Goal: Information Seeking & Learning: Learn about a topic

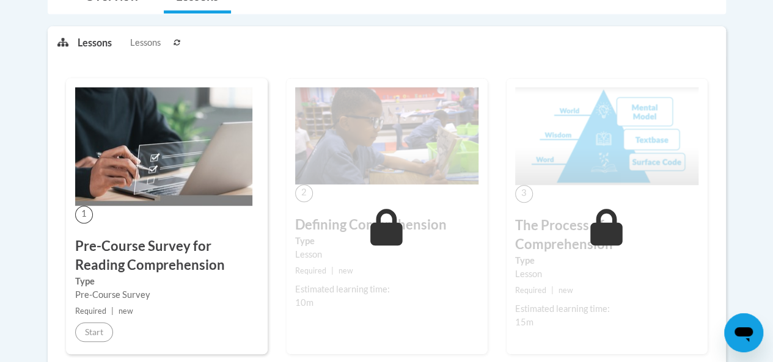
scroll to position [305, 0]
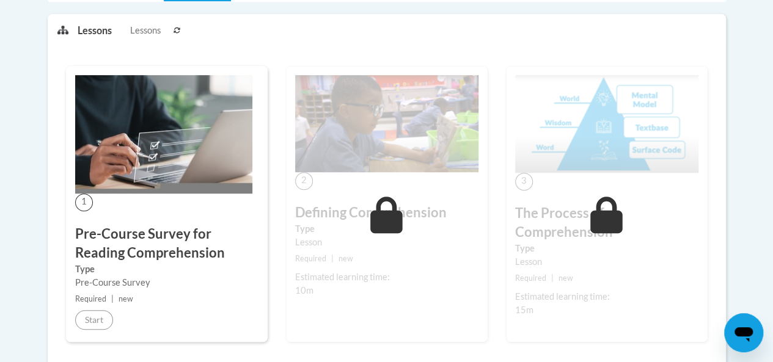
click at [160, 205] on div "1 Pre-Course Survey for Reading Comprehension Type Pre-Course Survey Required |…" at bounding box center [167, 204] width 202 height 276
click at [156, 173] on img at bounding box center [163, 134] width 177 height 119
click at [156, 172] on img at bounding box center [163, 134] width 177 height 119
click at [155, 172] on img at bounding box center [163, 134] width 177 height 119
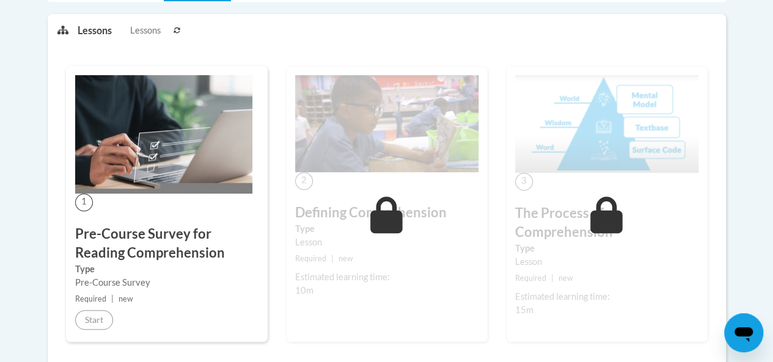
click at [155, 171] on img at bounding box center [163, 134] width 177 height 119
click at [179, 29] on icon at bounding box center [176, 30] width 7 height 7
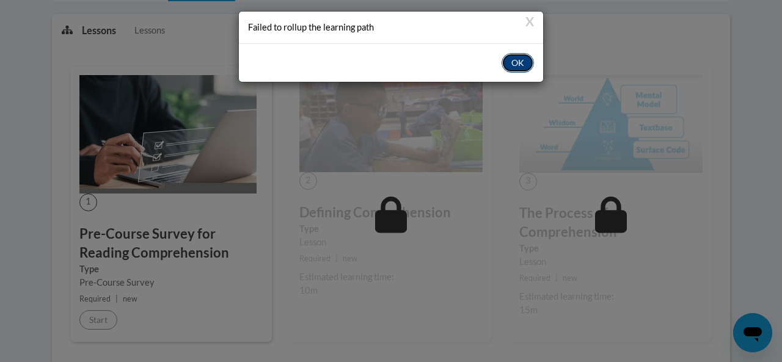
click at [527, 60] on button "OK" at bounding box center [518, 63] width 32 height 20
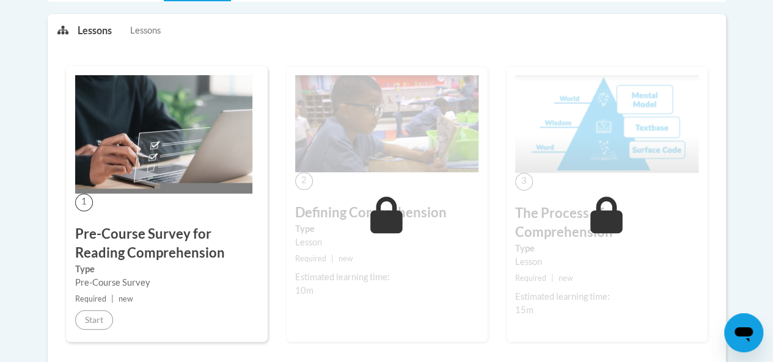
click at [91, 28] on p "Lessons" at bounding box center [95, 30] width 34 height 13
click at [68, 31] on div "Lessons Lessons Preview Activity Next" at bounding box center [386, 30] width 677 height 31
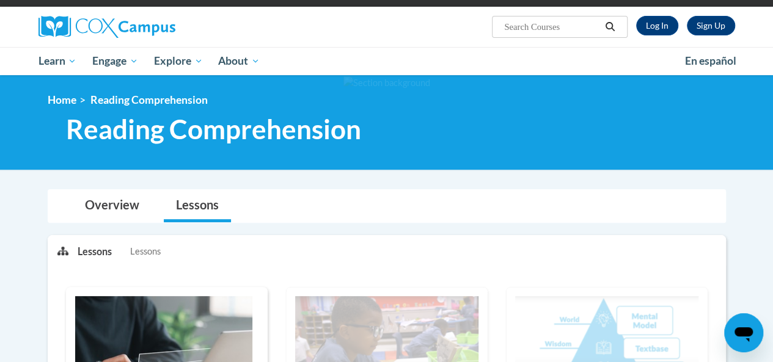
scroll to position [0, 0]
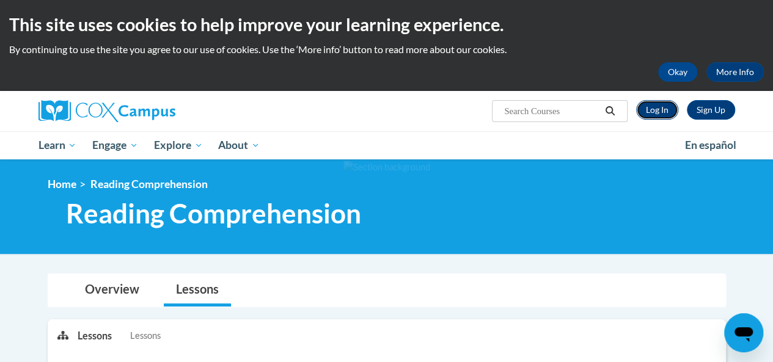
click at [661, 110] on link "Log In" at bounding box center [657, 110] width 42 height 20
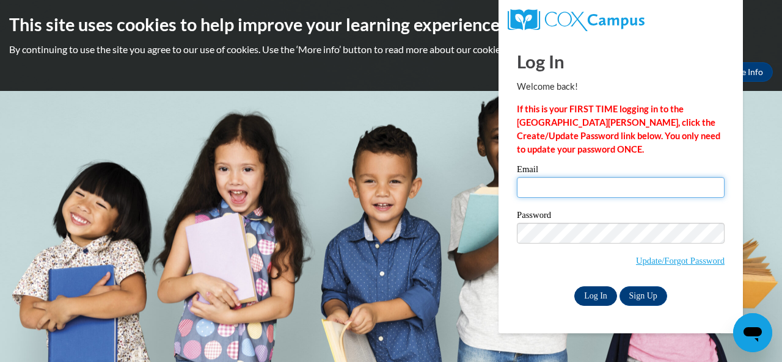
type input "E029471@muscogee.k12.ga.us"
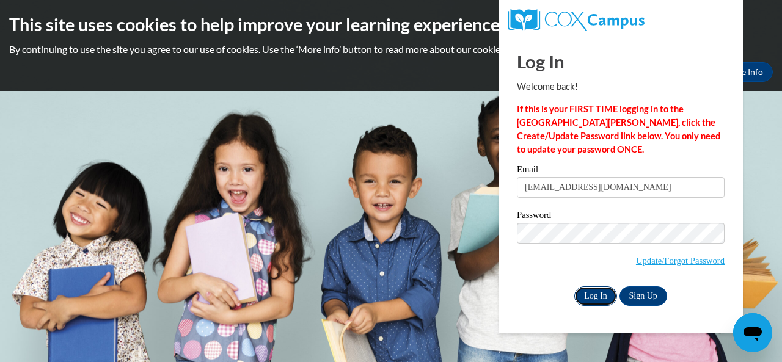
click at [597, 295] on input "Log In" at bounding box center [595, 296] width 43 height 20
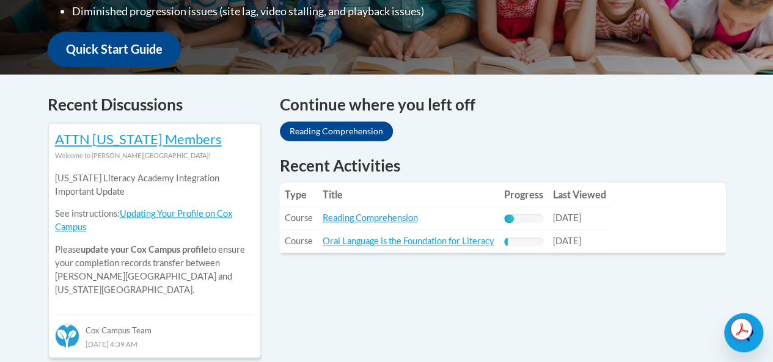
scroll to position [489, 0]
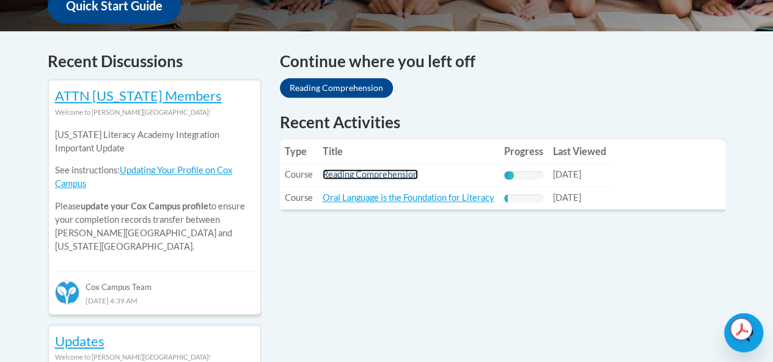
click at [400, 174] on link "Reading Comprehension" at bounding box center [370, 174] width 95 height 10
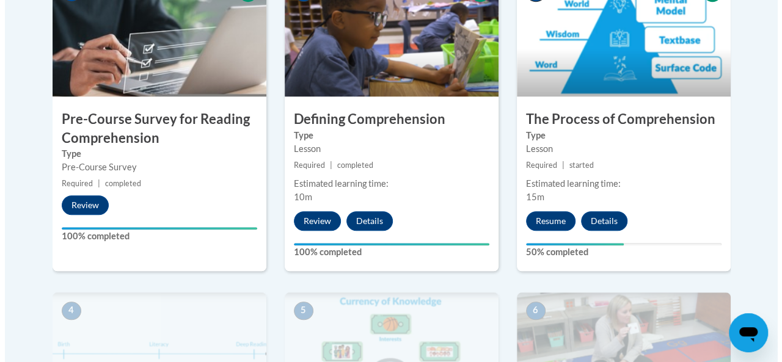
scroll to position [489, 0]
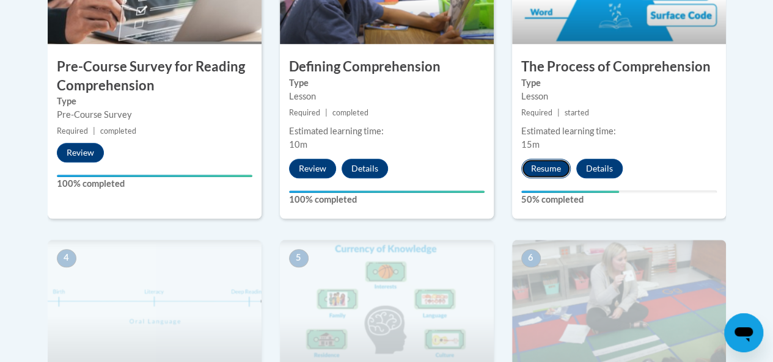
click at [548, 171] on button "Resume" at bounding box center [545, 169] width 49 height 20
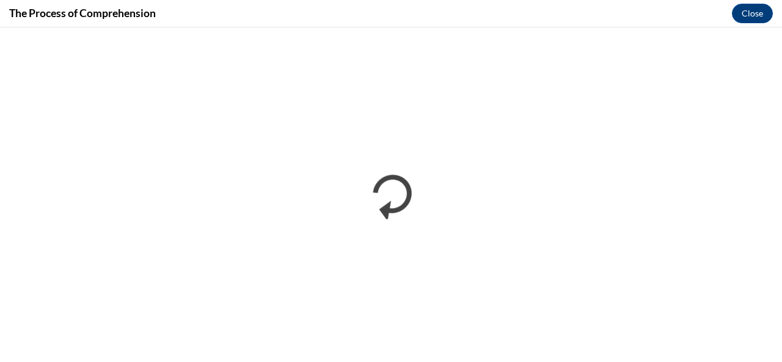
scroll to position [0, 0]
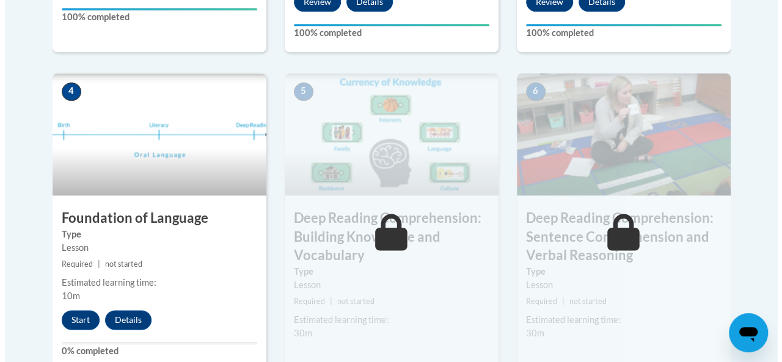
scroll to position [733, 0]
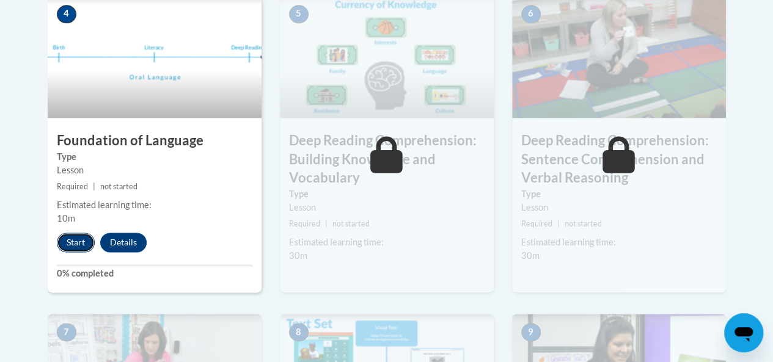
click at [71, 243] on button "Start" at bounding box center [76, 243] width 38 height 20
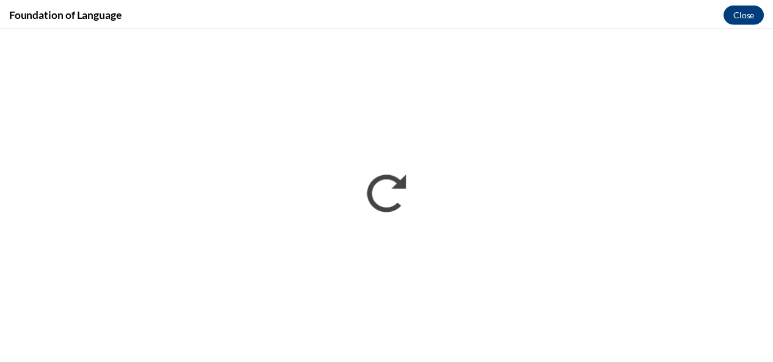
scroll to position [0, 0]
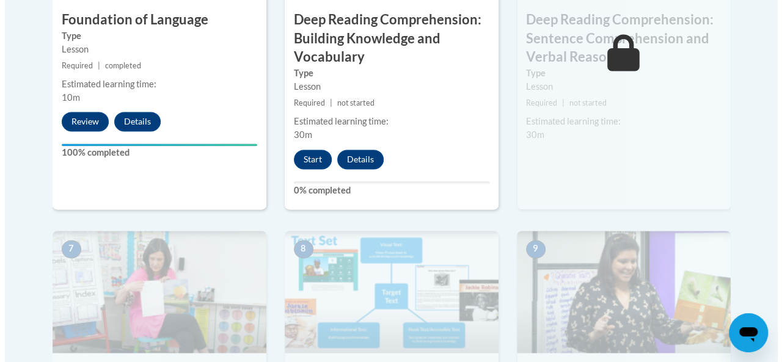
scroll to position [733, 0]
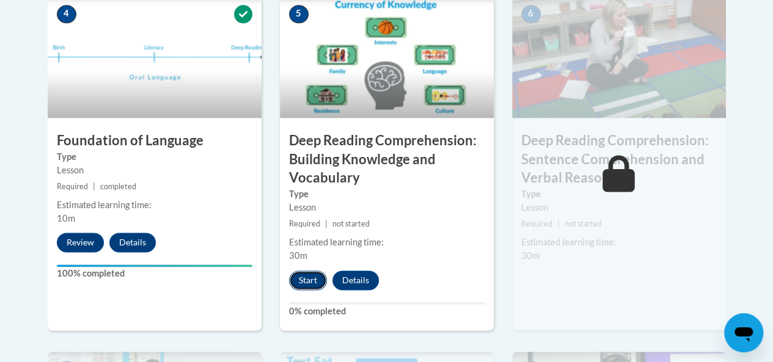
click at [312, 280] on button "Start" at bounding box center [308, 281] width 38 height 20
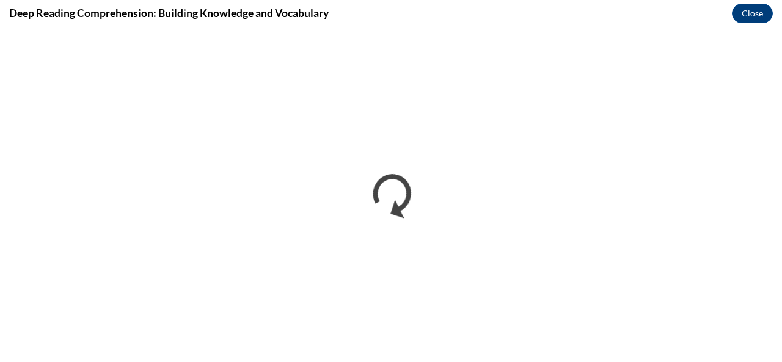
scroll to position [0, 0]
